Goal: Task Accomplishment & Management: Manage account settings

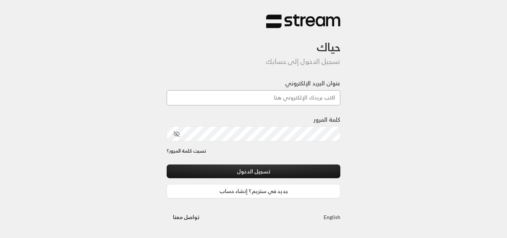
click at [292, 95] on input "عنوان البريد الإلكتروني" at bounding box center [254, 97] width 174 height 15
click at [278, 99] on input "عنوان البريد الإلكتروني" at bounding box center [254, 97] width 174 height 15
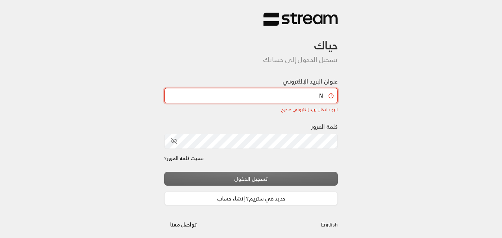
type input "[EMAIL_ADDRESS][DOMAIN_NAME]"
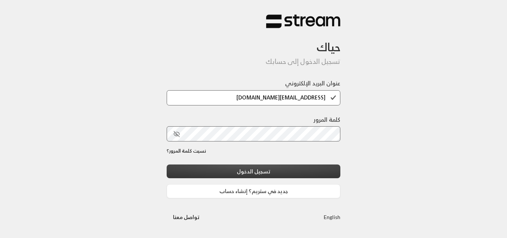
click at [276, 173] on button "تسجيل الدخول" at bounding box center [254, 172] width 174 height 14
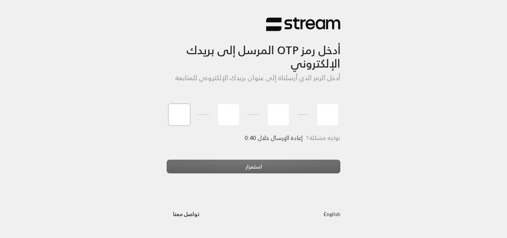
type input "3"
type input "8"
type input "9"
type input "6"
